Goal: Task Accomplishment & Management: Manage account settings

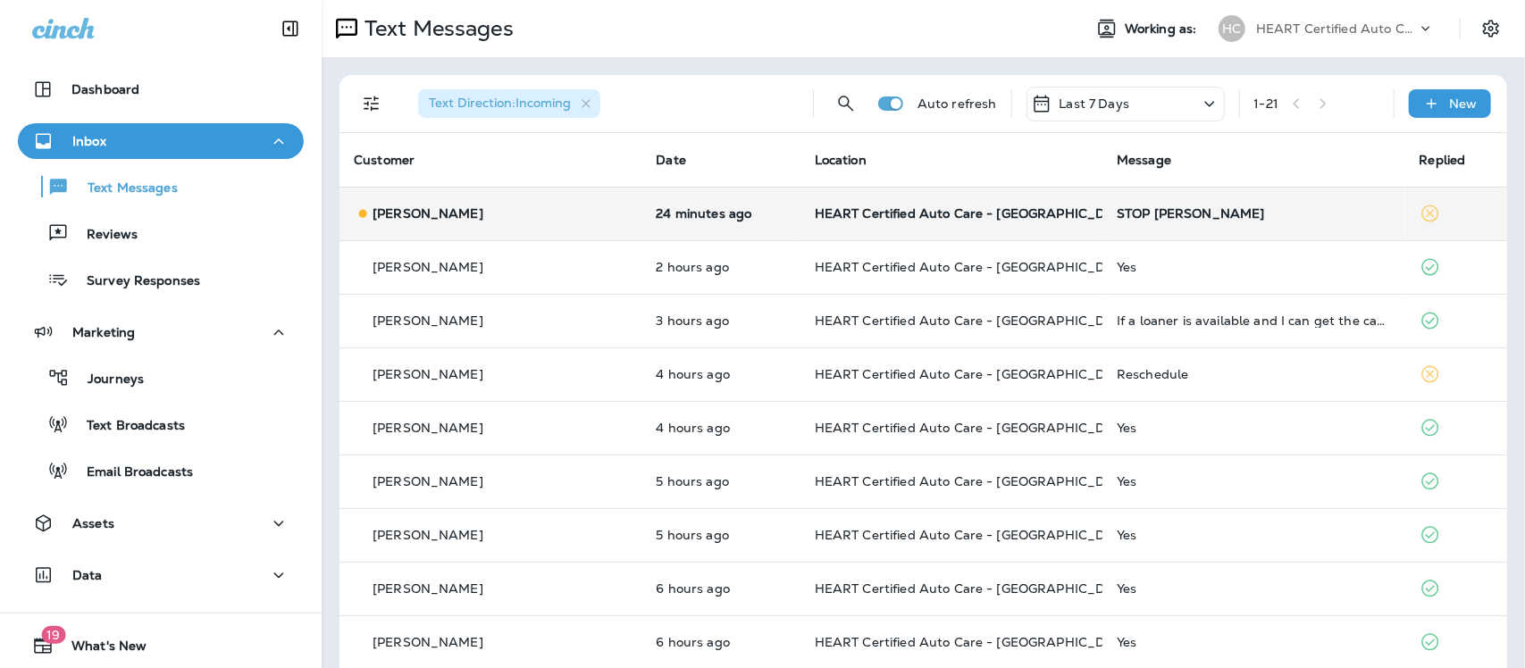
click at [1131, 217] on div "STOP [PERSON_NAME]" at bounding box center [1253, 213] width 273 height 14
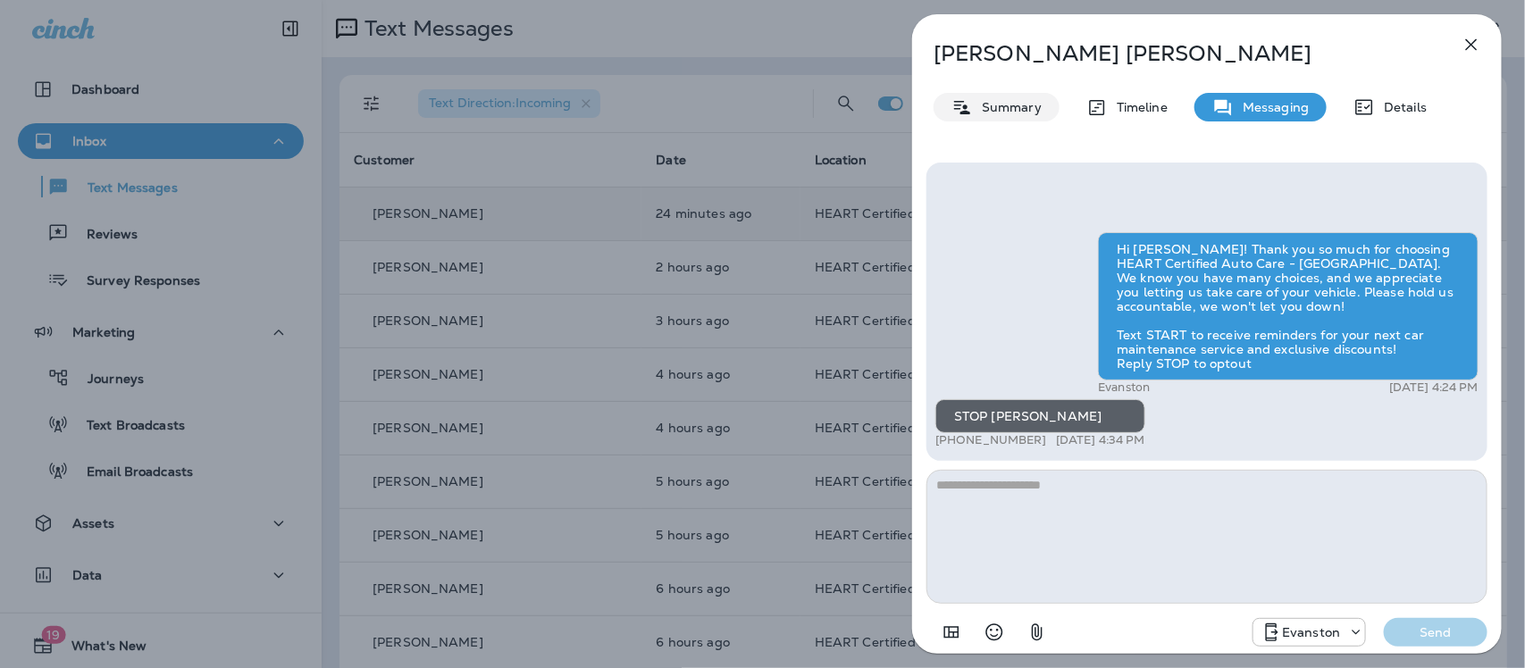
click at [993, 100] on p "Summary" at bounding box center [1007, 107] width 69 height 14
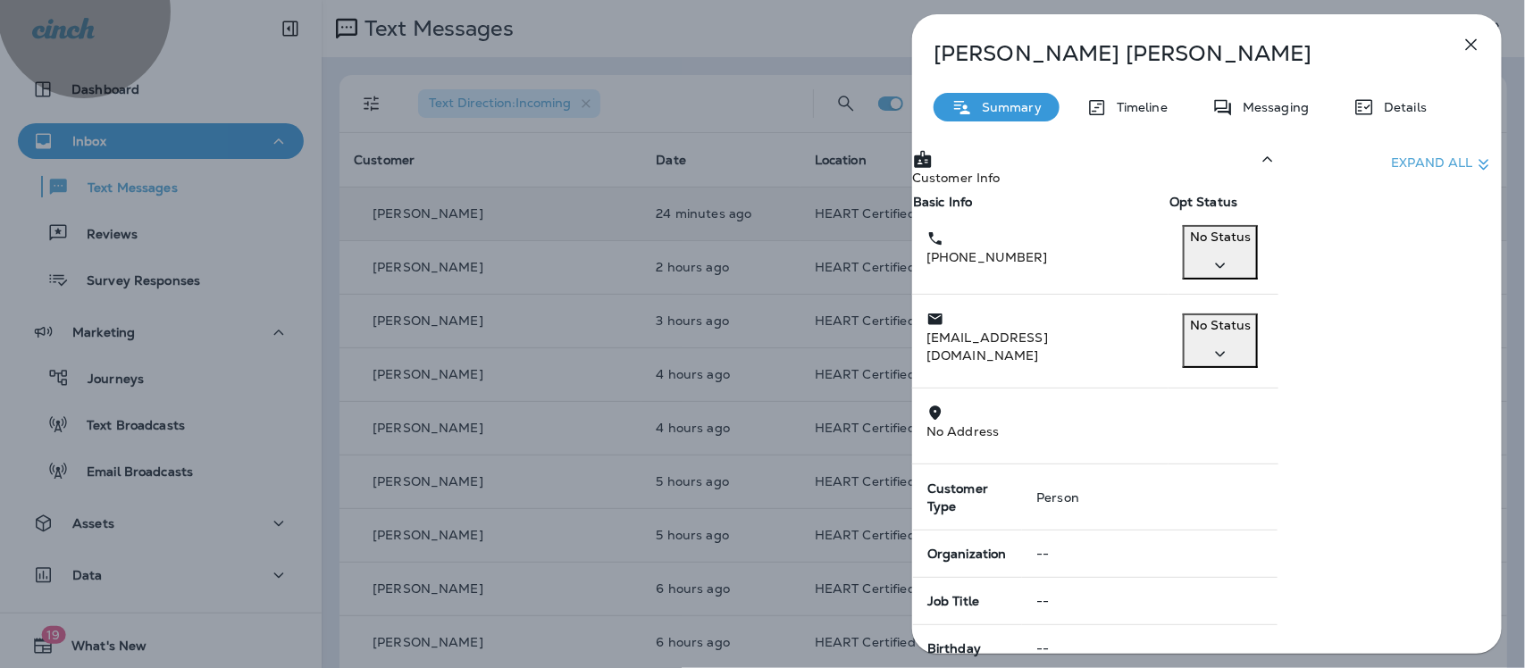
click at [1231, 277] on icon "button" at bounding box center [1220, 266] width 21 height 22
click at [1386, 327] on p "Opt out" at bounding box center [1363, 324] width 79 height 14
click at [112, 117] on div "Confirm" at bounding box center [87, 110] width 49 height 14
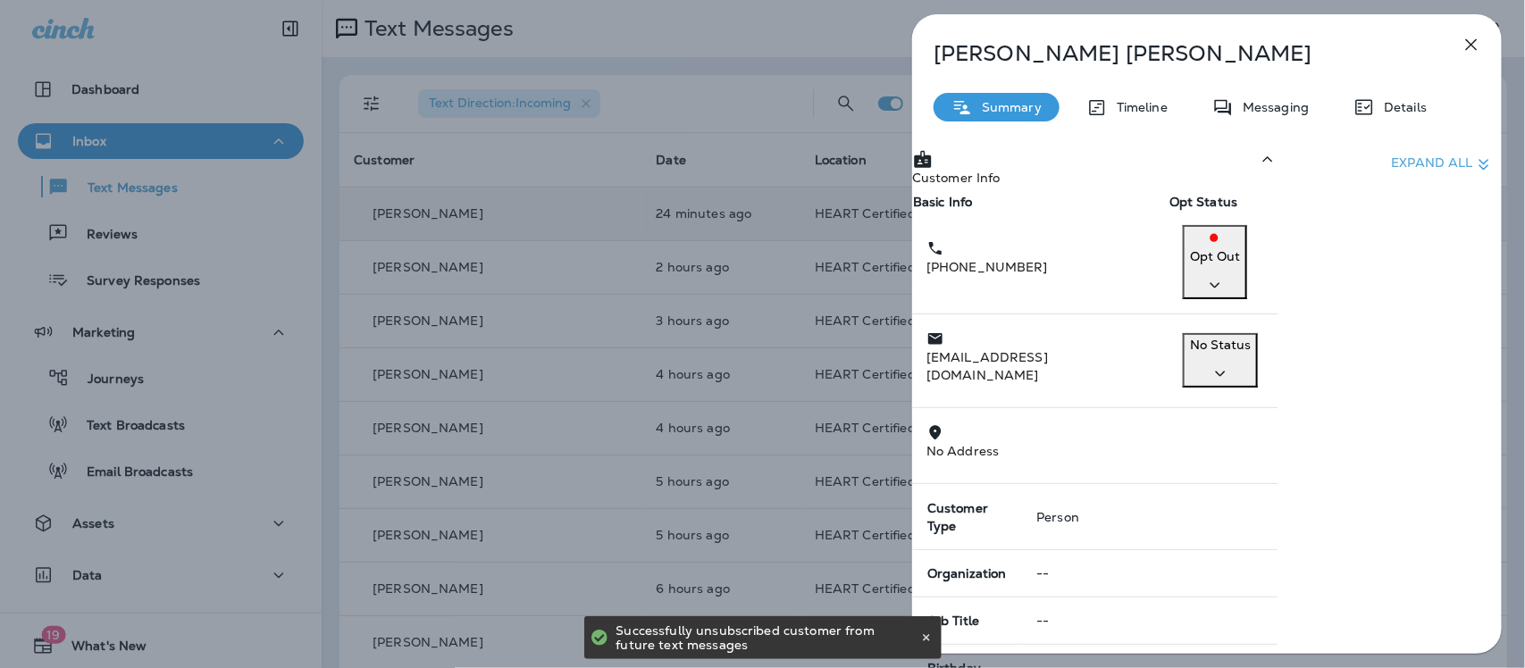
click at [1471, 43] on icon "button" at bounding box center [1472, 45] width 12 height 12
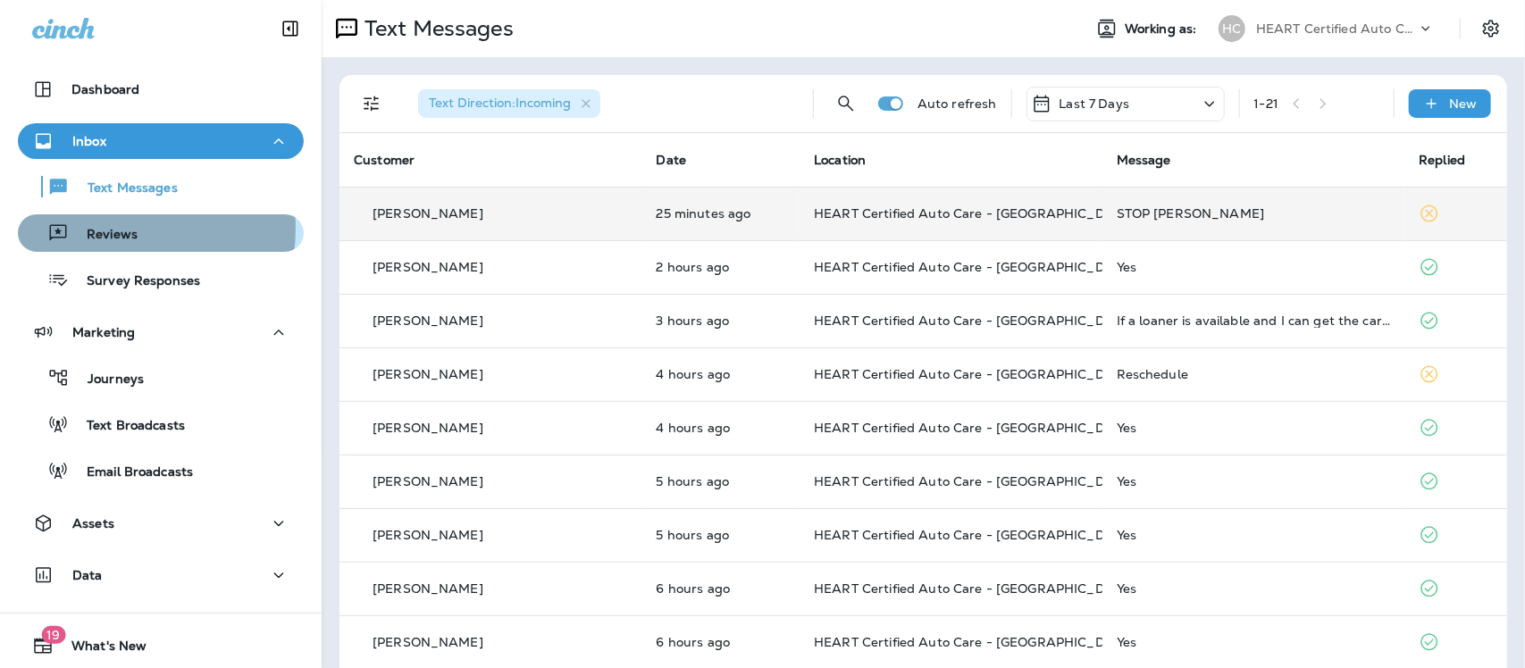
click at [95, 228] on p "Reviews" at bounding box center [103, 235] width 69 height 17
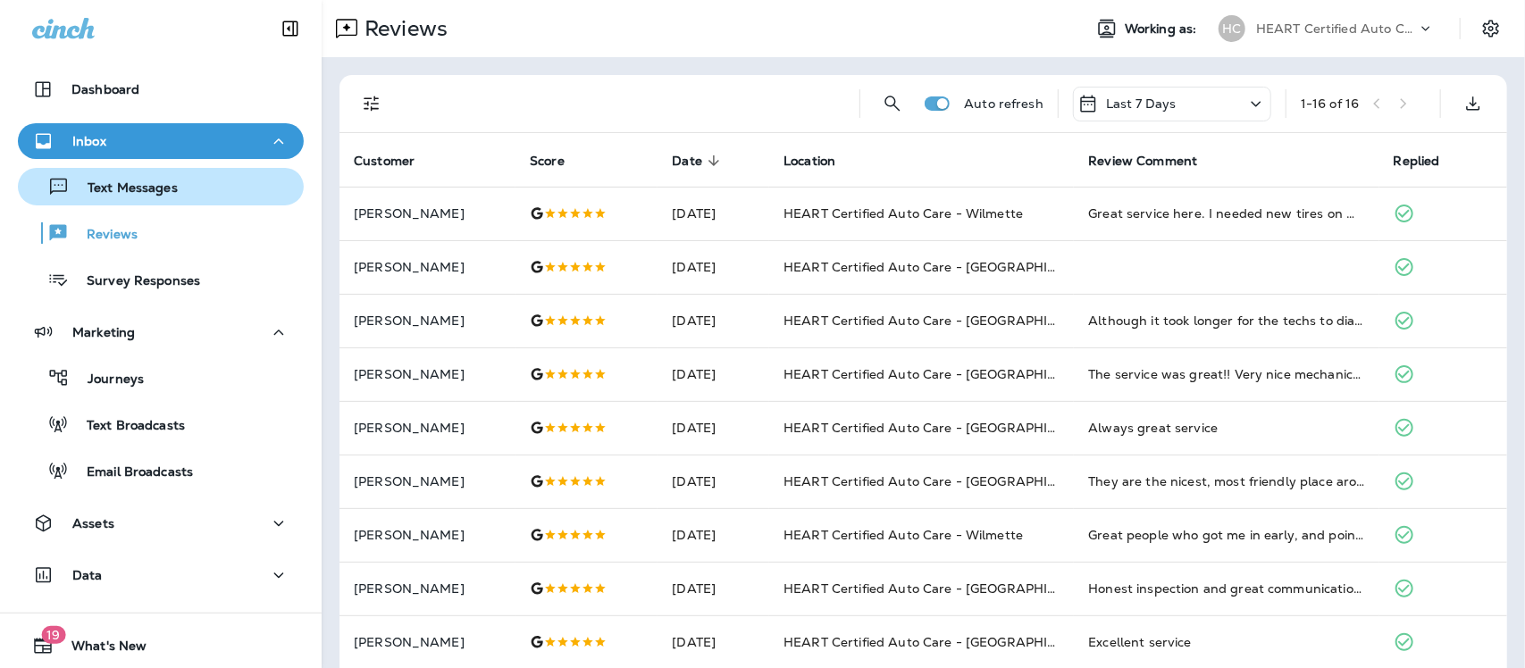
click at [105, 185] on p "Text Messages" at bounding box center [124, 188] width 108 height 17
